Goal: Transaction & Acquisition: Purchase product/service

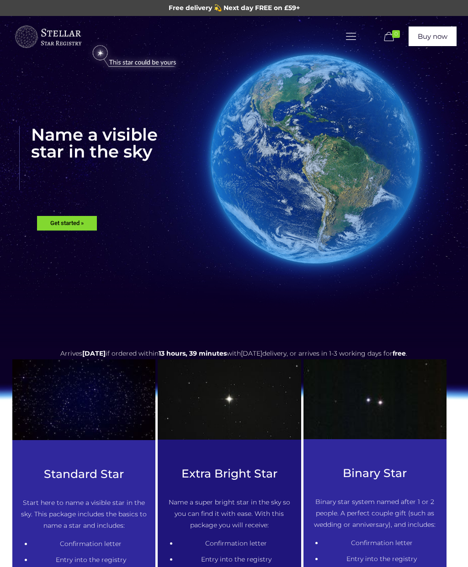
click at [64, 216] on rs-layer "Get started »" at bounding box center [67, 223] width 60 height 15
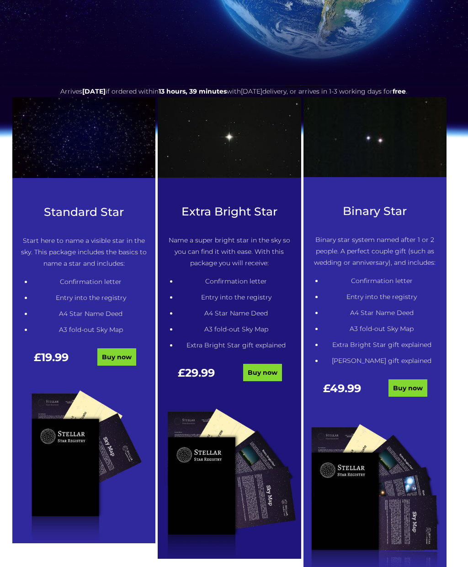
scroll to position [302, 0]
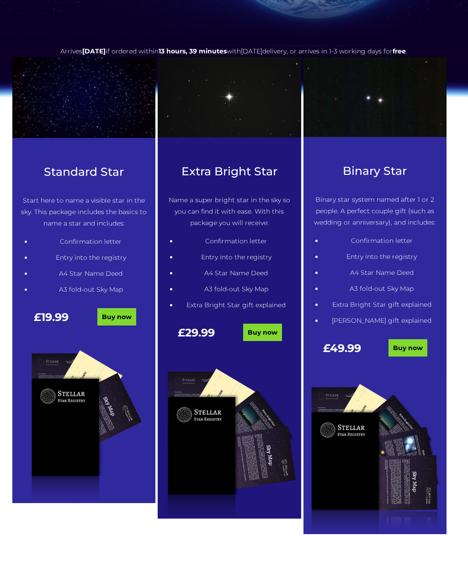
click at [263, 336] on link "Buy now" at bounding box center [262, 332] width 39 height 17
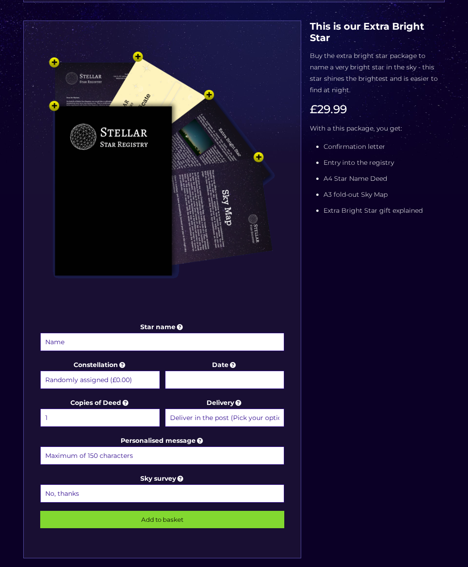
click at [56, 339] on input "Star name" at bounding box center [162, 342] width 244 height 18
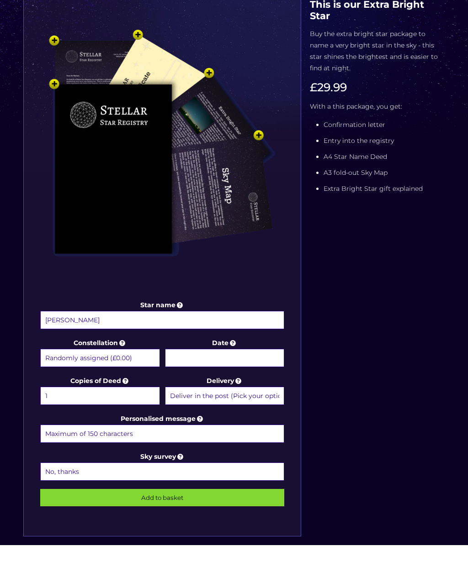
type input "Homer"
click at [49, 371] on select "Randomly assigned (£0.00) Aquarius - 20 Jan - 18 Feb (+£9.99) Aries - 21 Mar - …" at bounding box center [100, 380] width 120 height 18
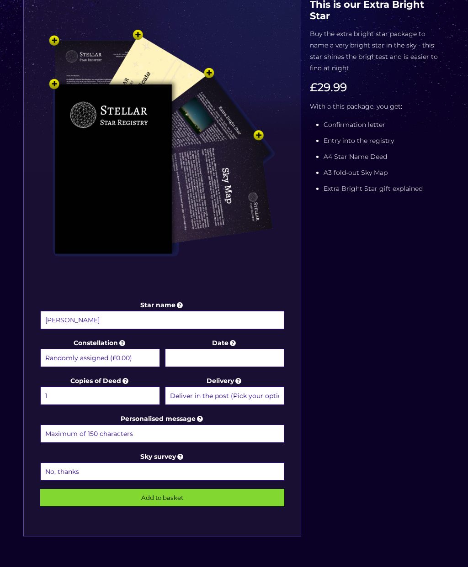
select select "Virgo - 23 Aug - 22 Sep (+£9.99)"
click at [190, 358] on input "Date" at bounding box center [225, 358] width 120 height 18
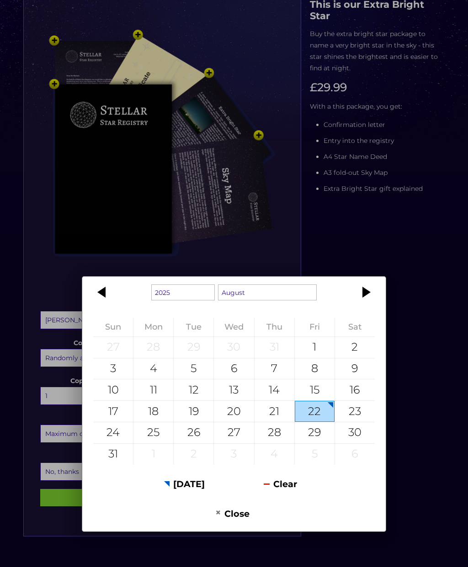
click at [109, 379] on div "3" at bounding box center [113, 368] width 40 height 21
type input "3 August 2025"
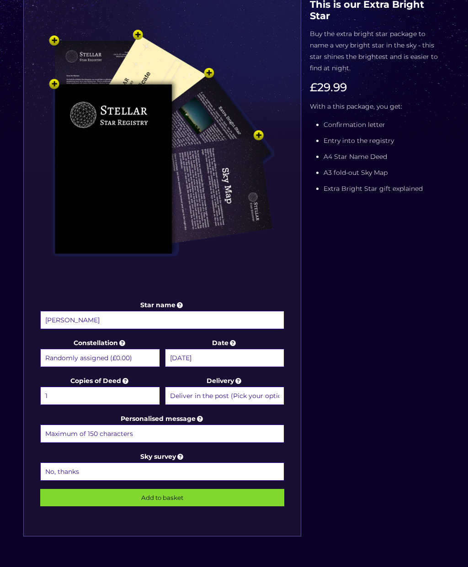
click at [54, 472] on select "No, thanks 1 (+£6.99) 2 (+£11.99) 3 (+£16.99) 4 (+£21.99) 5 (+£26.99) 6 (+£31.9…" at bounding box center [162, 472] width 244 height 18
click at [179, 458] on icon at bounding box center [180, 457] width 9 height 8
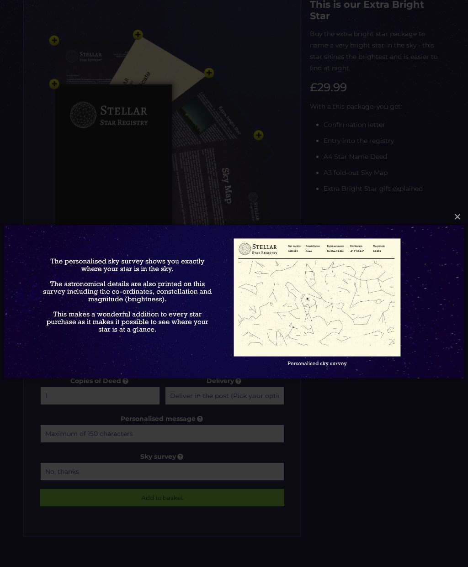
scroll to position [167, 0]
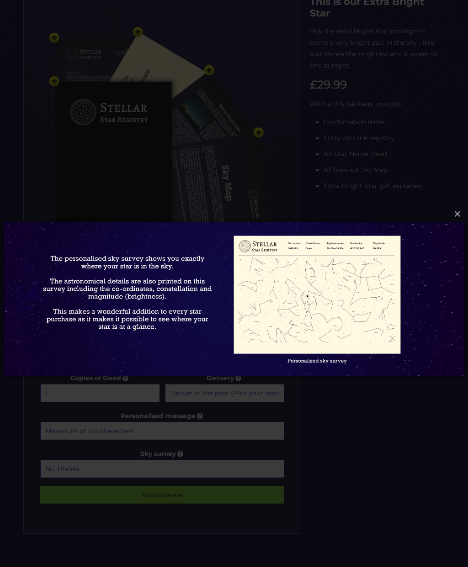
click at [455, 215] on button "×" at bounding box center [233, 214] width 460 height 20
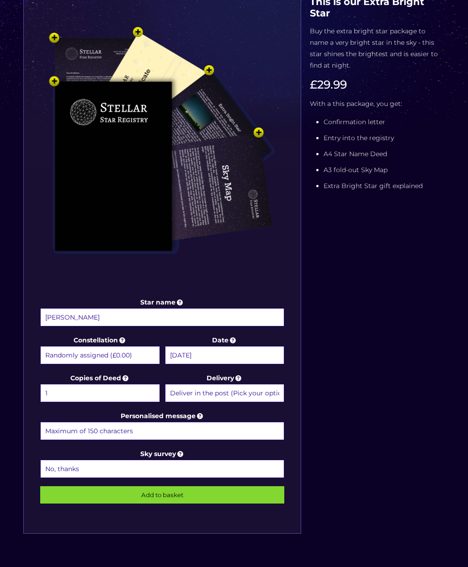
click at [158, 468] on select "No, thanks 1 (+£6.99) 2 (+£11.99) 3 (+£16.99) 4 (+£21.99) 5 (+£26.99) 6 (+£31.9…" at bounding box center [162, 469] width 244 height 18
select select "1 (+£6.99)"
click at [142, 493] on input "Add to basket" at bounding box center [162, 494] width 244 height 17
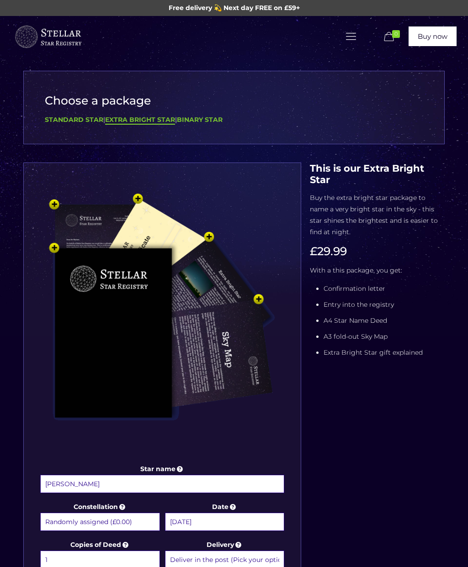
scroll to position [203, 0]
